Goal: Information Seeking & Learning: Learn about a topic

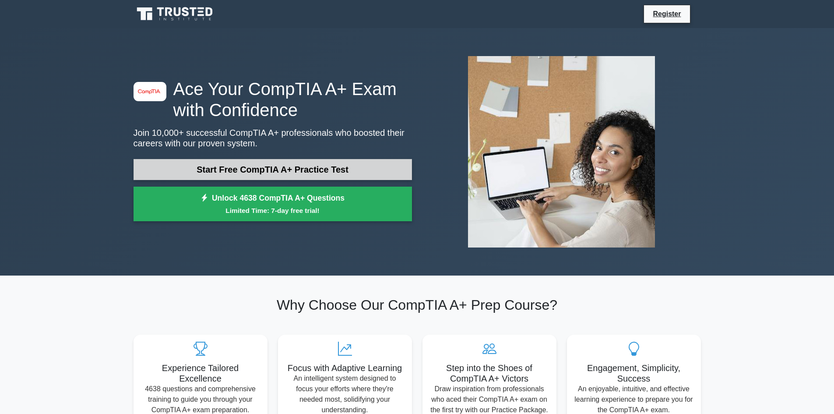
click at [319, 168] on link "Start Free CompTIA A+ Practice Test" at bounding box center [272, 169] width 278 height 21
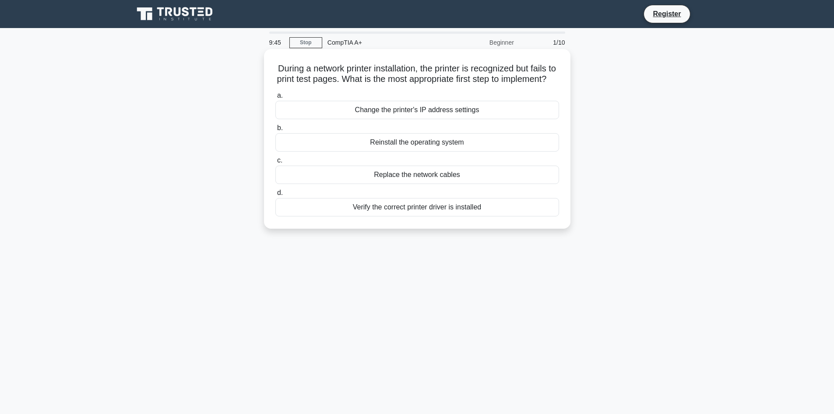
click at [413, 216] on div "Verify the correct printer driver is installed" at bounding box center [417, 207] width 284 height 18
click at [275, 196] on input "d. Verify the correct printer driver is installed" at bounding box center [275, 193] width 0 height 6
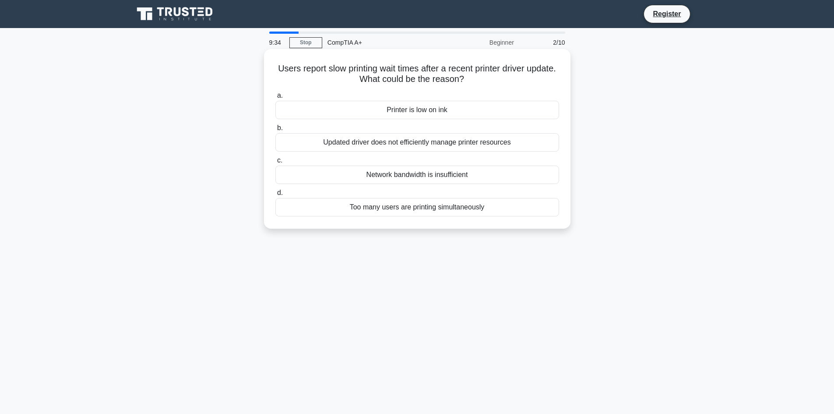
click at [410, 137] on div "Updated driver does not efficiently manage printer resources" at bounding box center [417, 142] width 284 height 18
click at [275, 131] on input "b. Updated driver does not efficiently manage printer resources" at bounding box center [275, 128] width 0 height 6
click at [439, 108] on div "DNS record authentication" at bounding box center [417, 110] width 284 height 18
click at [275, 98] on input "a. DNS record authentication" at bounding box center [275, 96] width 0 height 6
click at [452, 172] on div "Hybrid Hard Drive (SSHD)" at bounding box center [417, 174] width 284 height 18
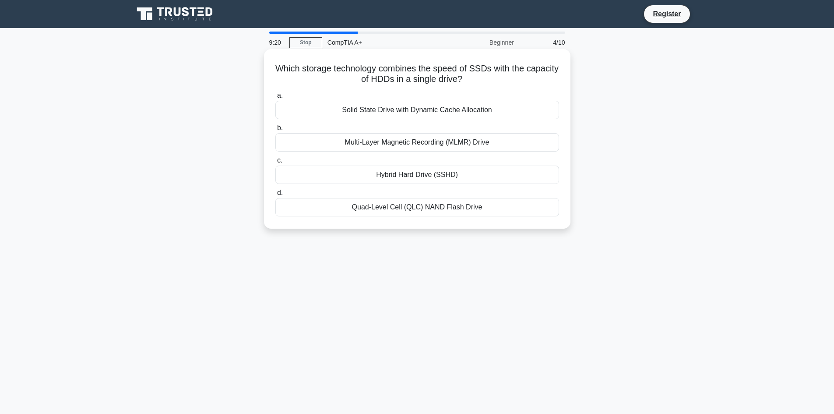
click at [275, 163] on input "c. Hybrid Hard Drive (SSHD)" at bounding box center [275, 161] width 0 height 6
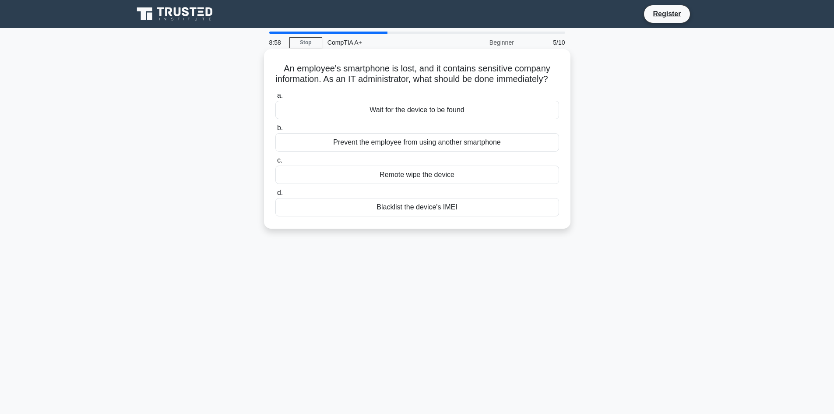
click at [441, 184] on div "Remote wipe the device" at bounding box center [417, 174] width 284 height 18
click at [275, 163] on input "c. Remote wipe the device" at bounding box center [275, 161] width 0 height 6
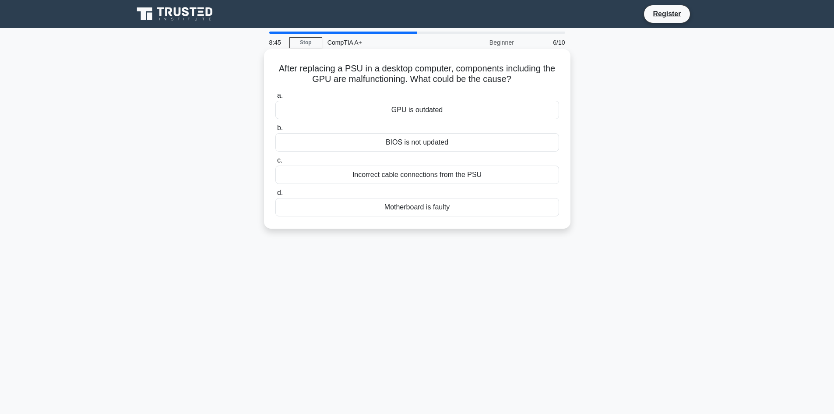
click at [400, 175] on div "Incorrect cable connections from the PSU" at bounding box center [417, 174] width 284 height 18
click at [275, 163] on input "c. Incorrect cable connections from the PSU" at bounding box center [275, 161] width 0 height 6
click at [434, 207] on div "PCI Express x16" at bounding box center [417, 207] width 284 height 18
click at [275, 196] on input "d. PCI Express x16" at bounding box center [275, 193] width 0 height 6
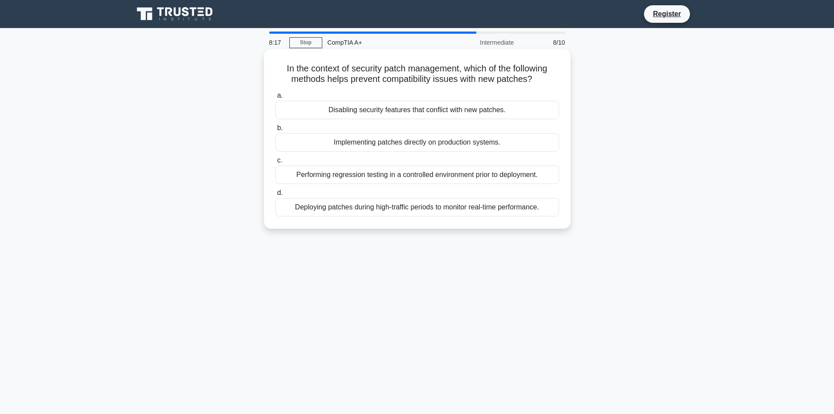
click at [407, 111] on div "Disabling security features that conflict with new patches." at bounding box center [417, 110] width 284 height 18
click at [275, 98] on input "a. Disabling security features that conflict with new patches." at bounding box center [275, 96] width 0 height 6
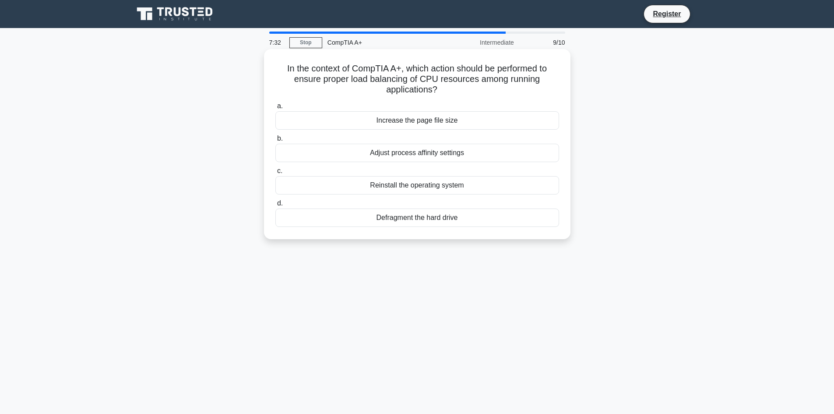
click at [449, 155] on div "Adjust process affinity settings" at bounding box center [417, 153] width 284 height 18
click at [275, 141] on input "b. Adjust process affinity settings" at bounding box center [275, 139] width 0 height 6
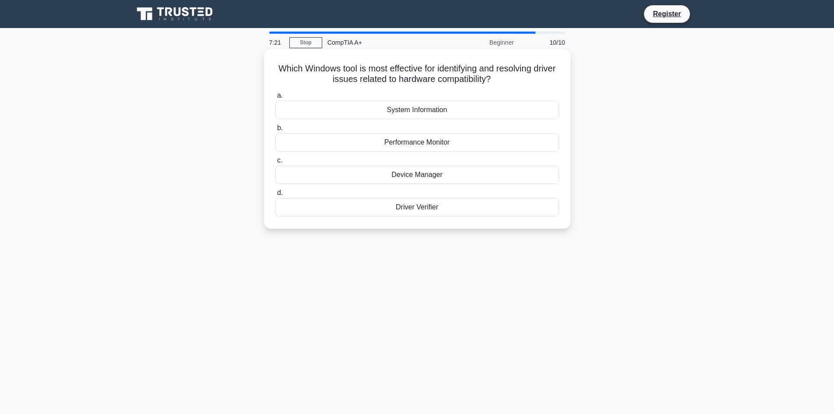
click at [446, 174] on div "Device Manager" at bounding box center [417, 174] width 284 height 18
click at [275, 163] on input "c. Device Manager" at bounding box center [275, 161] width 0 height 6
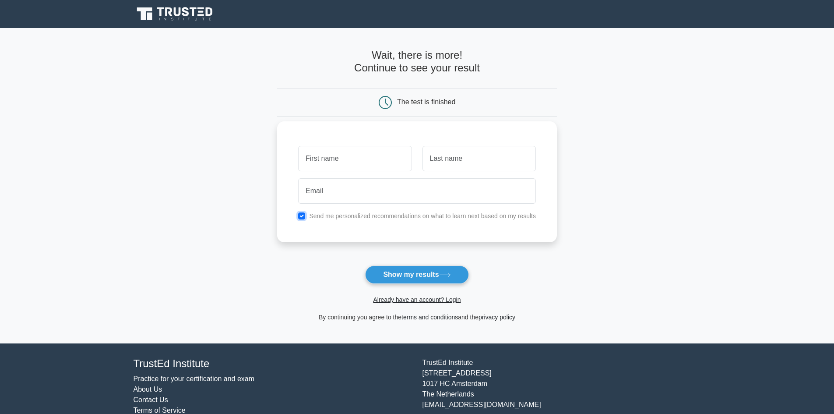
click at [303, 217] on input "checkbox" at bounding box center [301, 215] width 7 height 7
checkbox input "false"
click at [433, 279] on button "Show my results" at bounding box center [416, 274] width 103 height 18
click at [371, 168] on input "text" at bounding box center [354, 158] width 113 height 25
type input "."
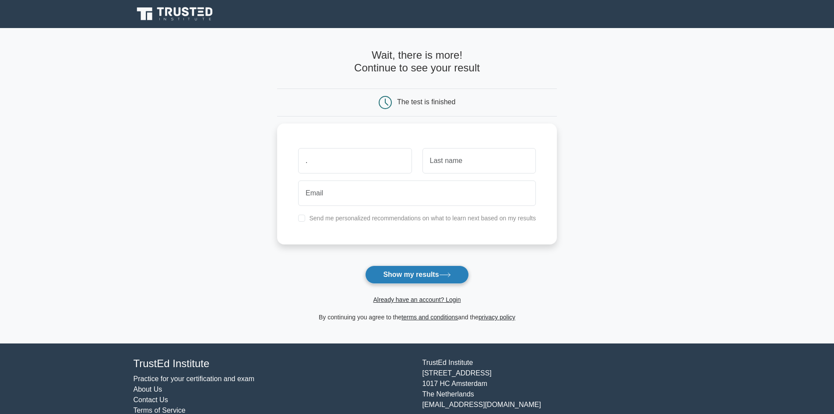
click at [433, 270] on button "Show my results" at bounding box center [416, 274] width 103 height 18
type input "."
click at [395, 272] on button "Show my results" at bounding box center [416, 274] width 103 height 18
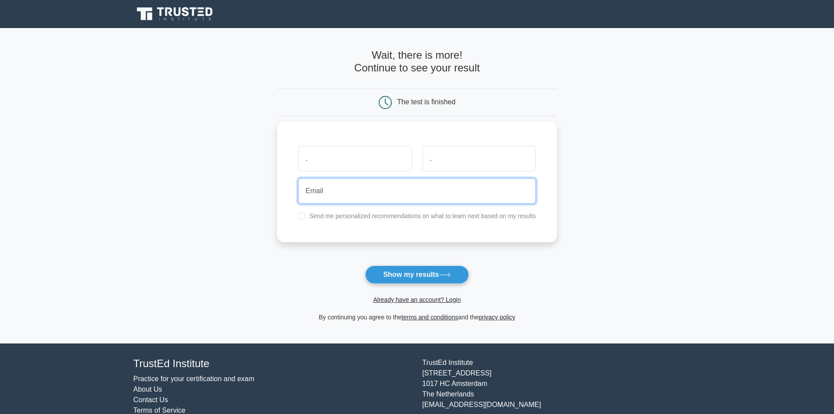
type input "."
type input "a@aa.com"
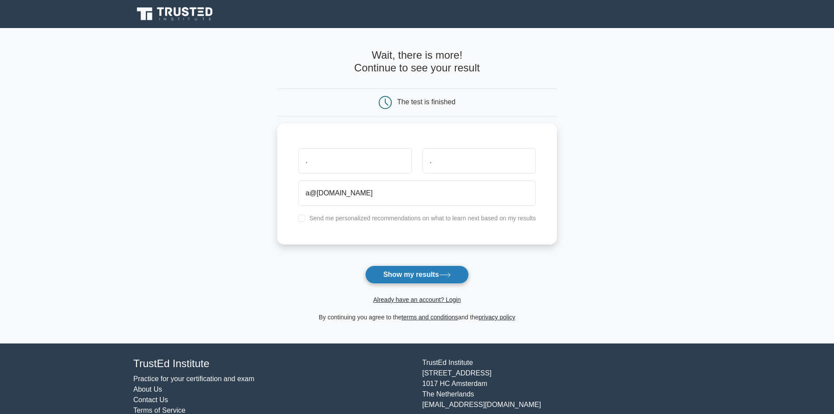
click at [429, 280] on button "Show my results" at bounding box center [416, 274] width 103 height 18
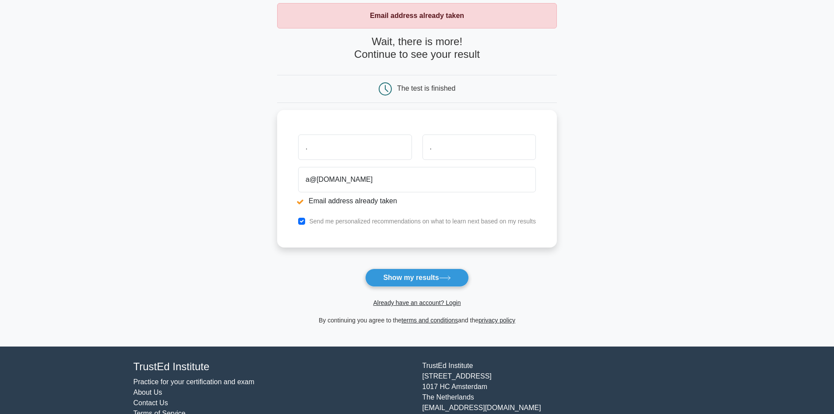
scroll to position [32, 0]
